Goal: Information Seeking & Learning: Learn about a topic

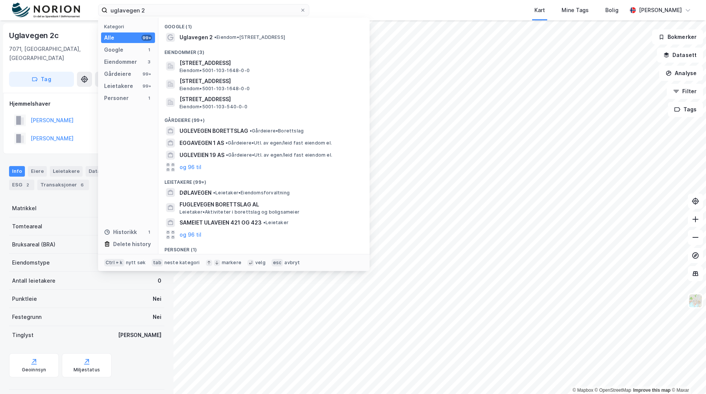
click at [165, 15] on input "uglavegen 2" at bounding box center [203, 10] width 192 height 11
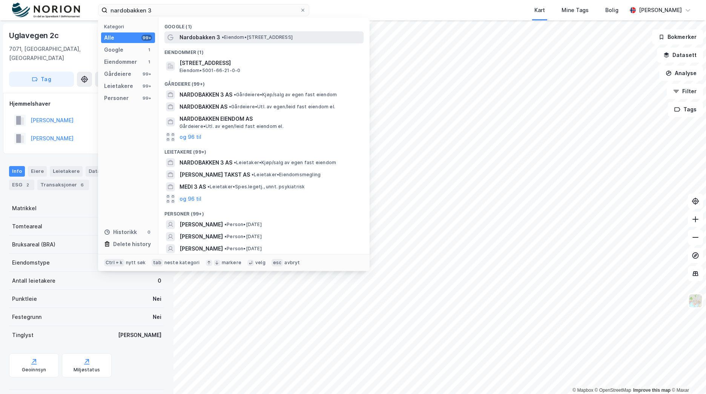
click at [256, 40] on div "Nardobakken 3 • Eiendom • [STREET_ADDRESS]" at bounding box center [270, 37] width 182 height 9
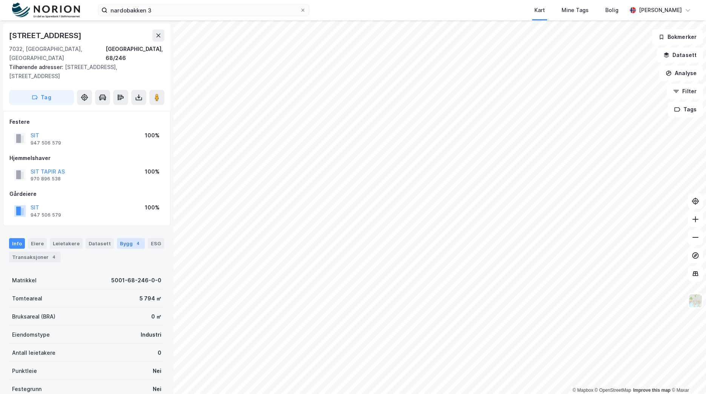
click at [126, 238] on div "Bygg 4" at bounding box center [131, 243] width 28 height 11
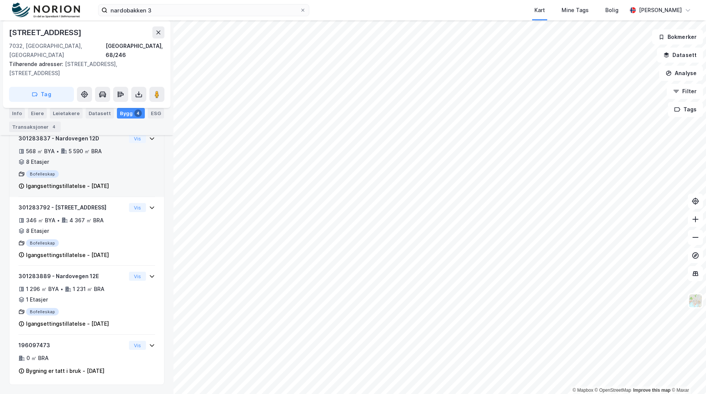
scroll to position [252, 0]
click at [109, 181] on div "Igangsettingstillatelse - [DATE]" at bounding box center [67, 185] width 83 height 9
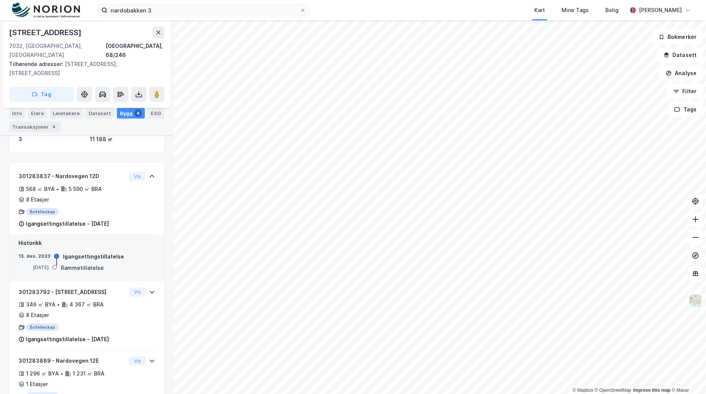
scroll to position [176, 0]
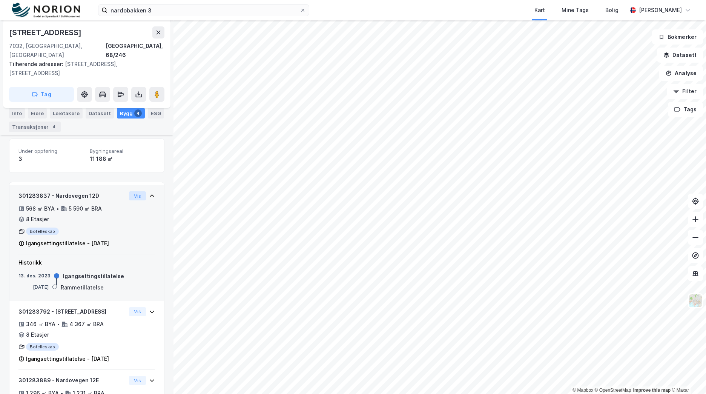
click at [131, 191] on button "Vis" at bounding box center [137, 195] width 17 height 9
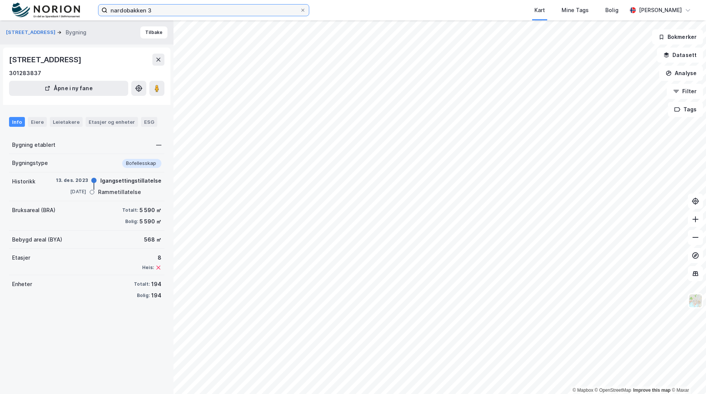
drag, startPoint x: 158, startPoint y: 10, endPoint x: 30, endPoint y: 4, distance: 128.3
click at [30, 5] on div "nardobakken 3 Kart Mine Tags Bolig [PERSON_NAME]" at bounding box center [353, 10] width 706 height 20
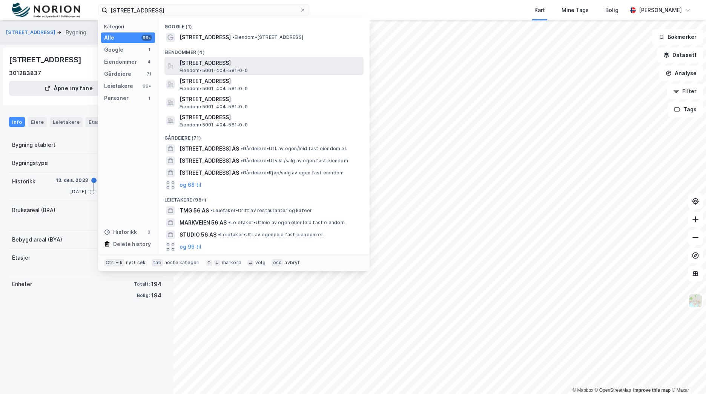
click at [234, 63] on span "[STREET_ADDRESS]" at bounding box center [269, 62] width 181 height 9
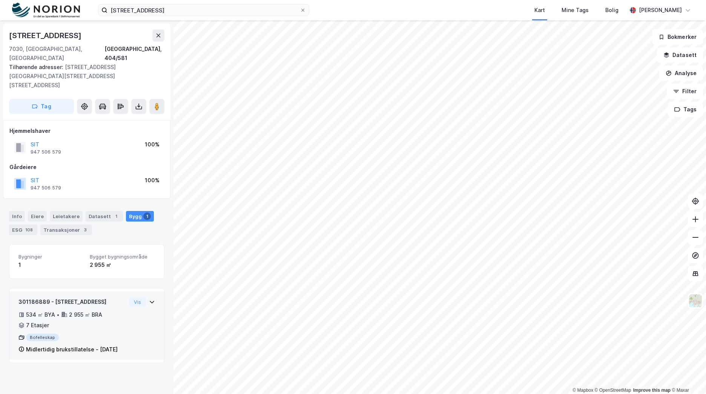
click at [115, 333] on div "Bofelleskap" at bounding box center [71, 337] width 107 height 8
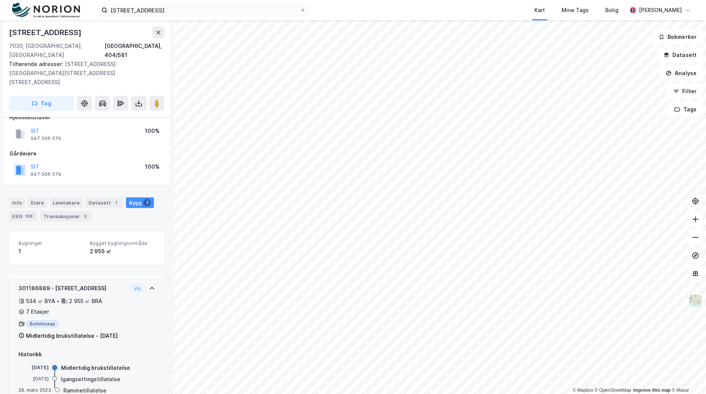
scroll to position [27, 0]
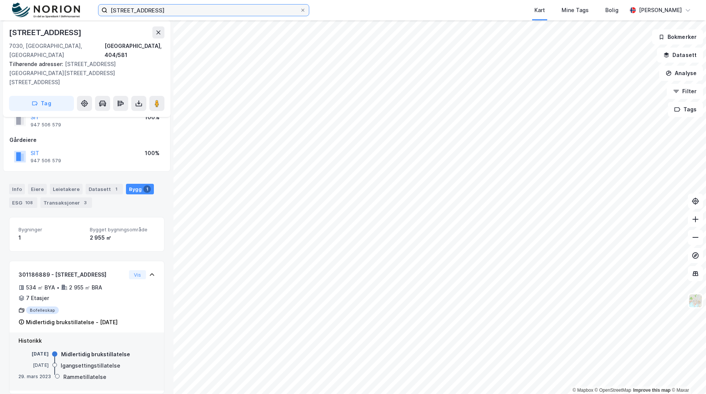
click at [143, 5] on input "[STREET_ADDRESS]" at bounding box center [203, 10] width 192 height 11
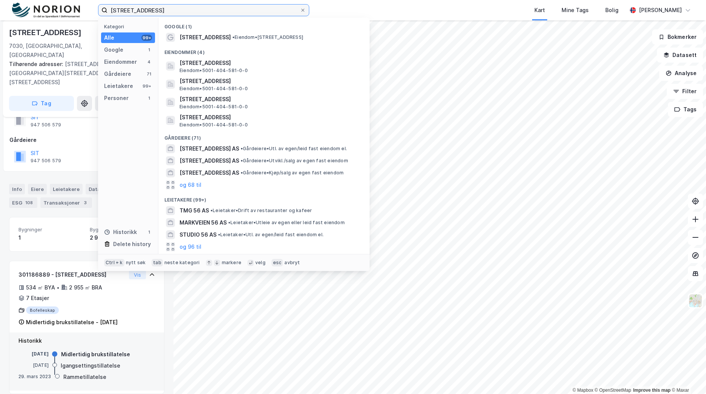
click at [140, 8] on input "[STREET_ADDRESS]" at bounding box center [203, 10] width 192 height 11
click at [141, 8] on input "[STREET_ADDRESS]" at bounding box center [203, 10] width 192 height 11
paste input "Campus Porsgrunn Studentboliger"
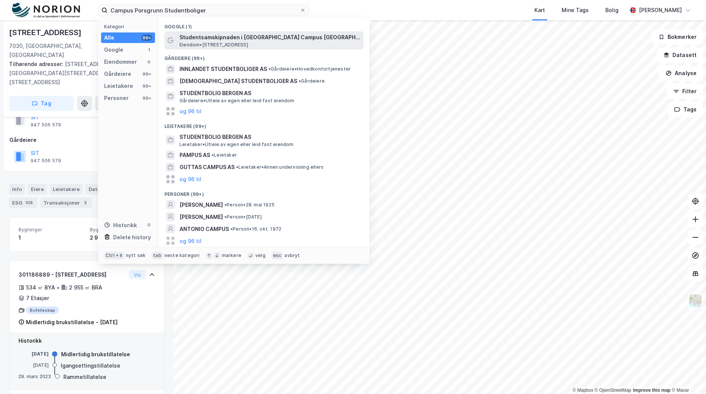
click at [260, 38] on span "Studentsamskipnaden i [GEOGRAPHIC_DATA] Campus [GEOGRAPHIC_DATA]" at bounding box center [269, 37] width 181 height 9
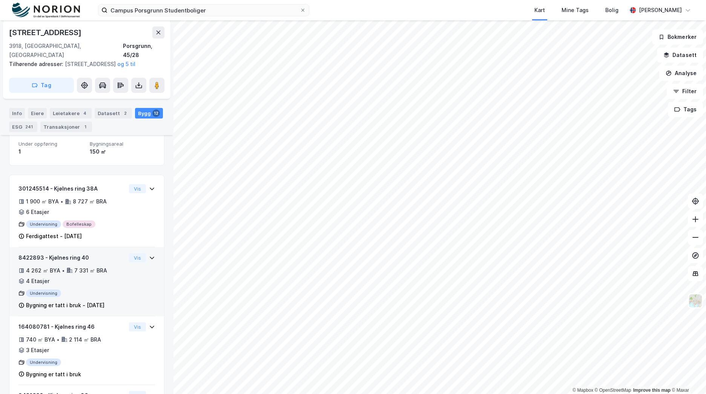
scroll to position [140, 0]
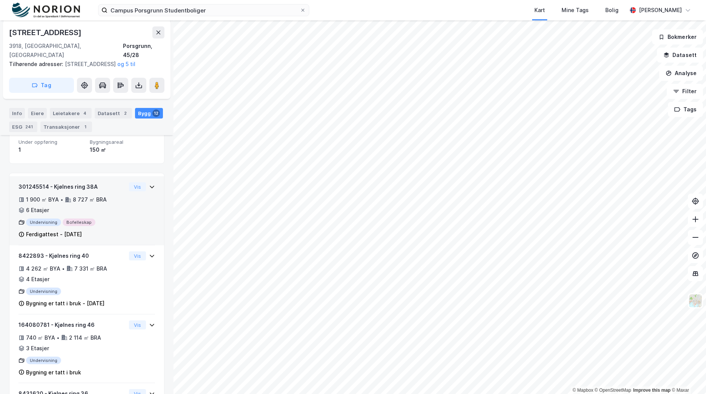
click at [140, 225] on div "301245514 - Kjølnes ring 38A 1 900 ㎡ BYA • 8 727 ㎡ BRA • 6 Etasjer Undervisning…" at bounding box center [86, 213] width 136 height 63
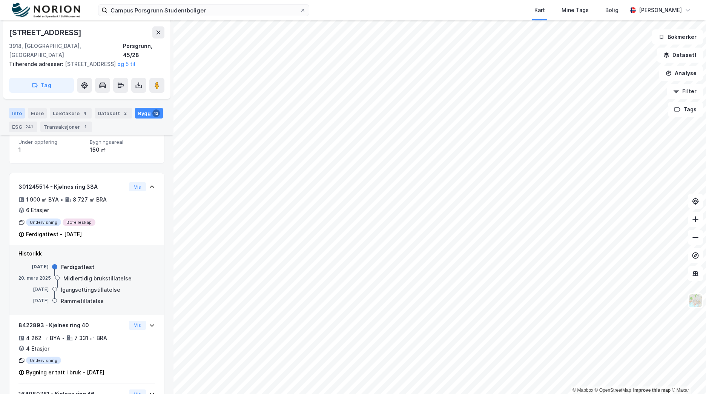
click at [22, 112] on div "Info" at bounding box center [17, 113] width 16 height 11
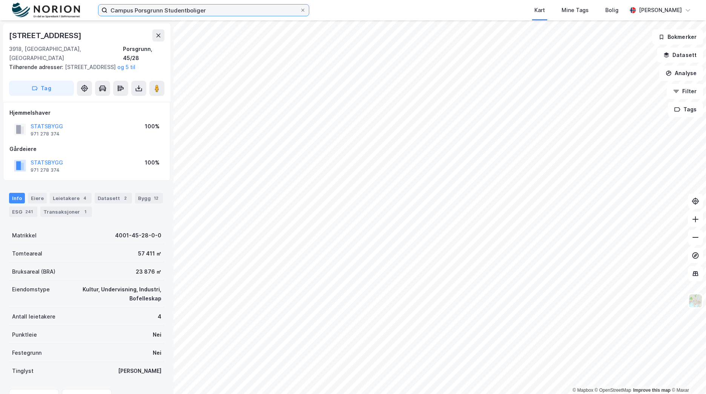
click at [171, 10] on input "Campus Porsgrunn Studentboliger" at bounding box center [203, 10] width 192 height 11
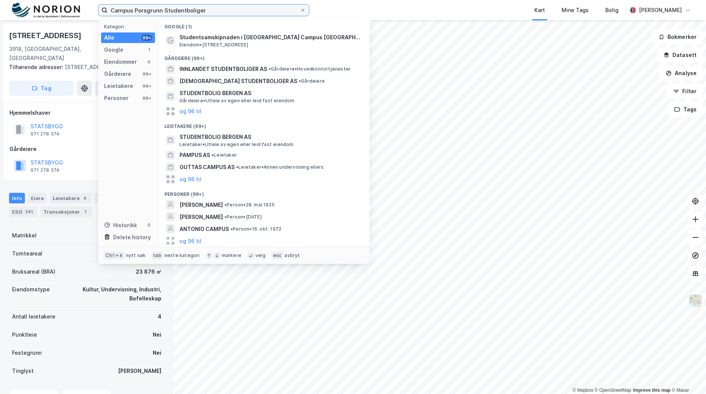
click at [171, 10] on input "Campus Porsgrunn Studentboliger" at bounding box center [203, 10] width 192 height 11
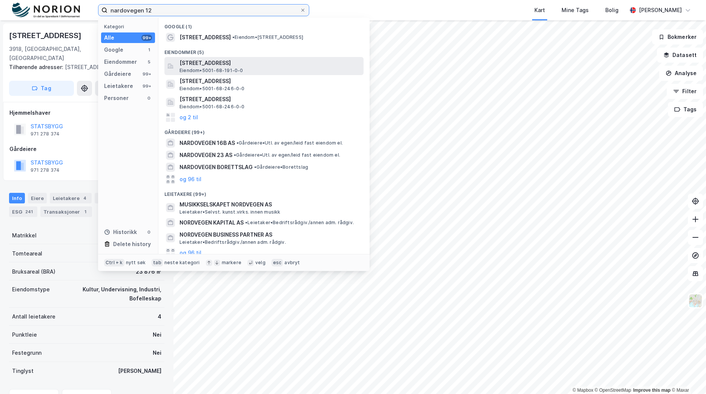
type input "nardovegen 12"
click at [246, 72] on div "[STREET_ADDRESS] • 5001-68-191-0-0" at bounding box center [270, 65] width 182 height 15
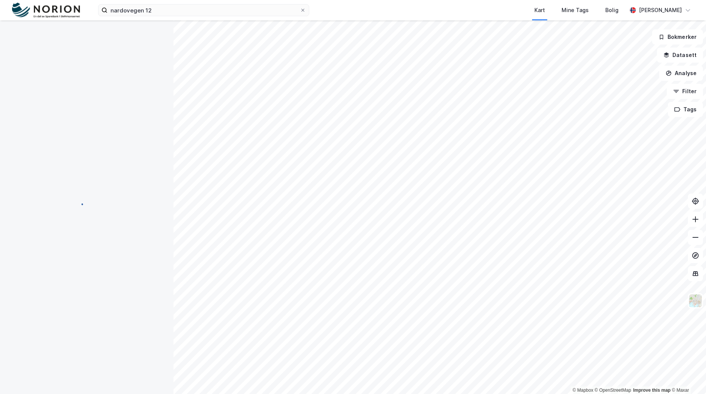
scroll to position [0, 0]
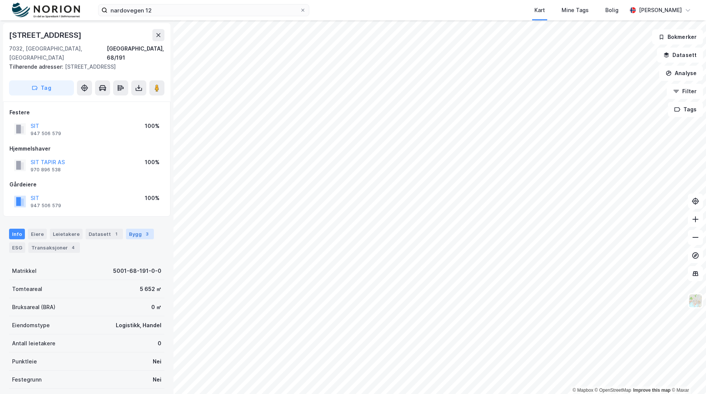
click at [128, 228] on div "Bygg 3" at bounding box center [140, 233] width 28 height 11
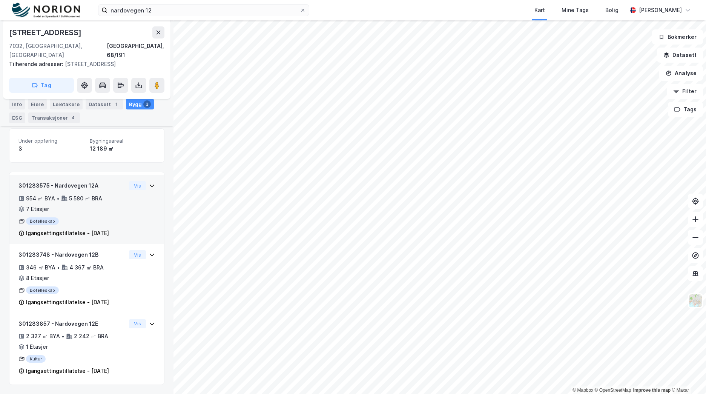
scroll to position [196, 0]
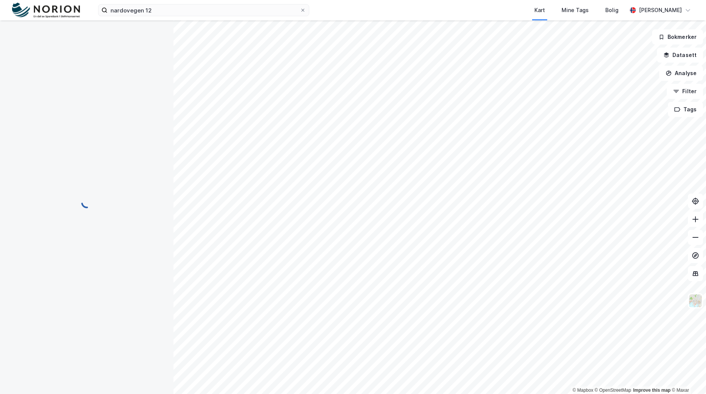
scroll to position [196, 0]
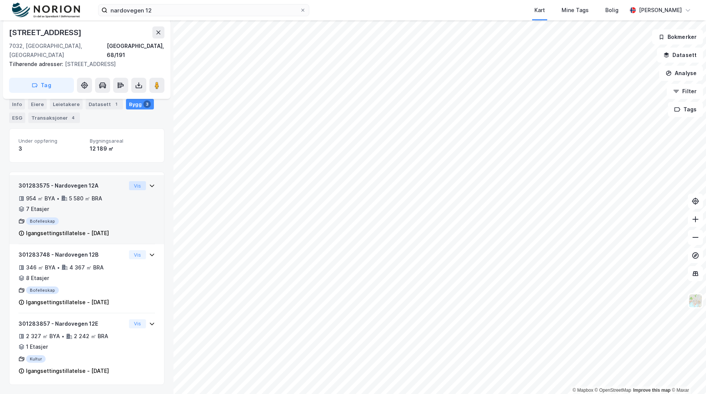
click at [129, 181] on button "Vis" at bounding box center [137, 185] width 17 height 9
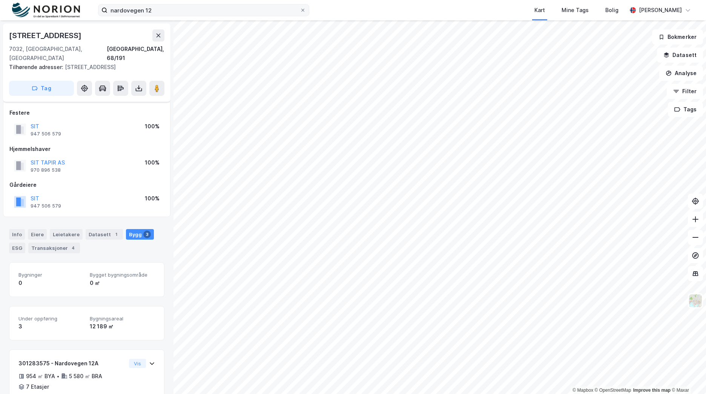
scroll to position [196, 0]
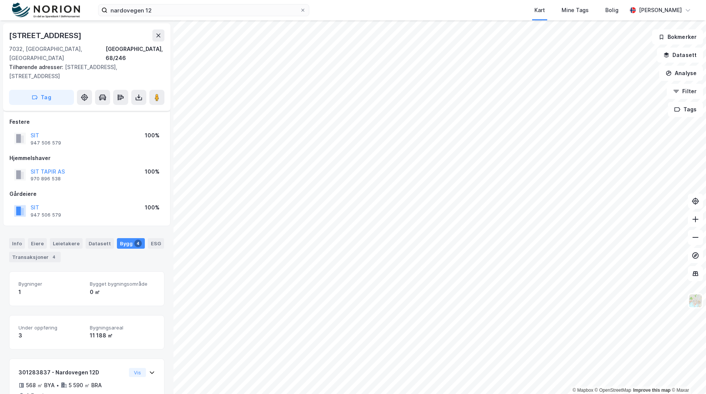
scroll to position [196, 0]
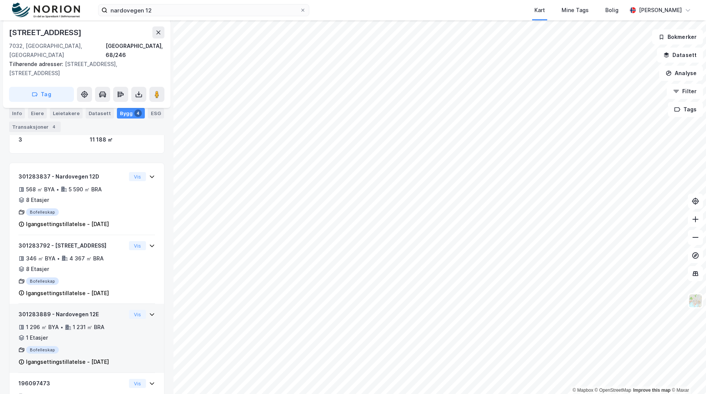
click at [94, 342] on div "1 296 ㎡ BYA • 1 231 ㎡ BRA • 1 Etasjer" at bounding box center [71, 332] width 107 height 20
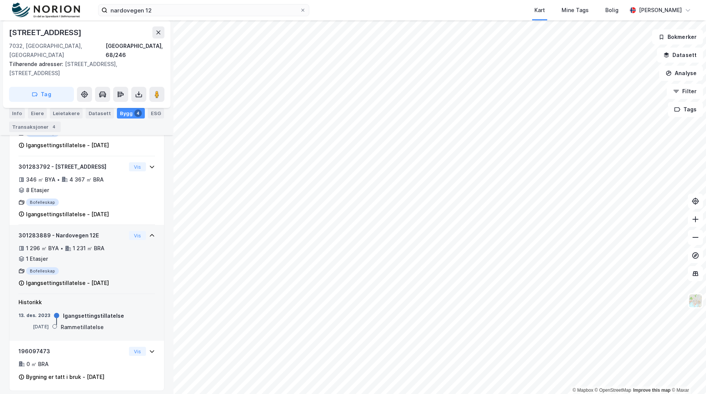
scroll to position [299, 0]
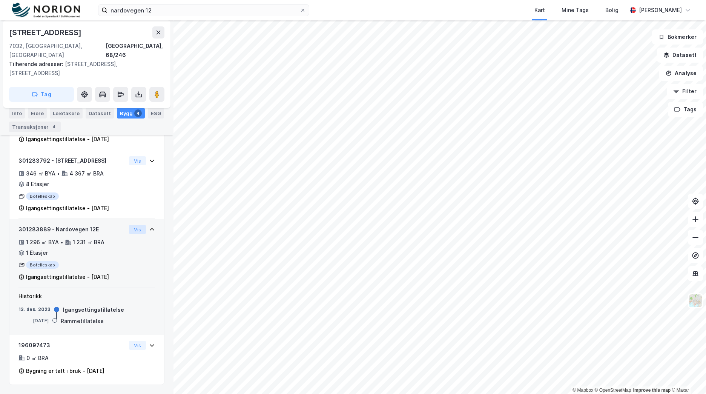
click at [129, 225] on button "Vis" at bounding box center [137, 229] width 17 height 9
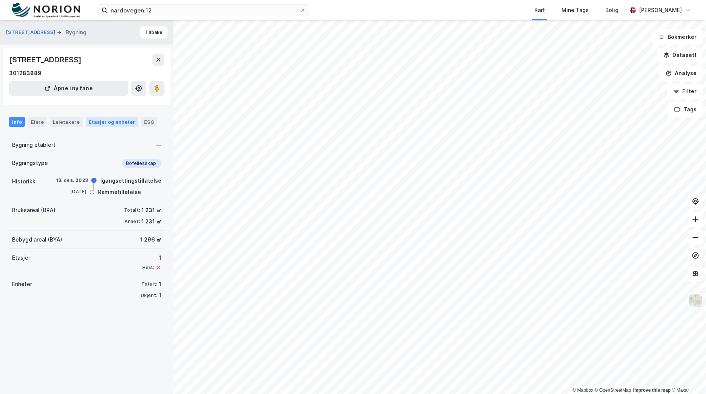
click at [89, 121] on div "Etasjer og enheter" at bounding box center [112, 121] width 46 height 7
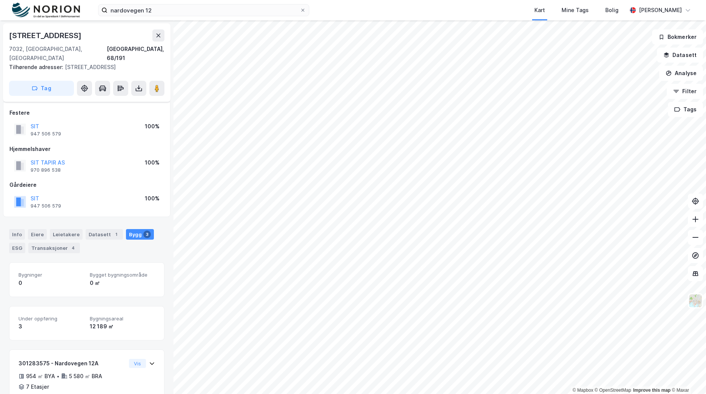
scroll to position [196, 0]
